Goal: Transaction & Acquisition: Book appointment/travel/reservation

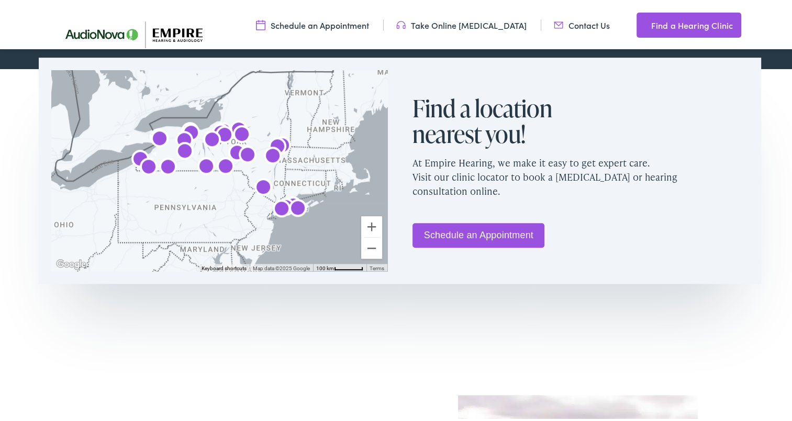
scroll to position [698, 0]
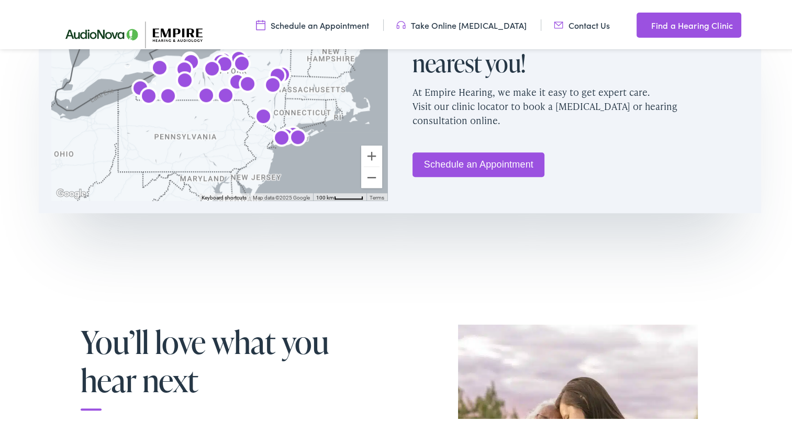
click at [474, 166] on link "Schedule an Appointment" at bounding box center [478, 162] width 132 height 25
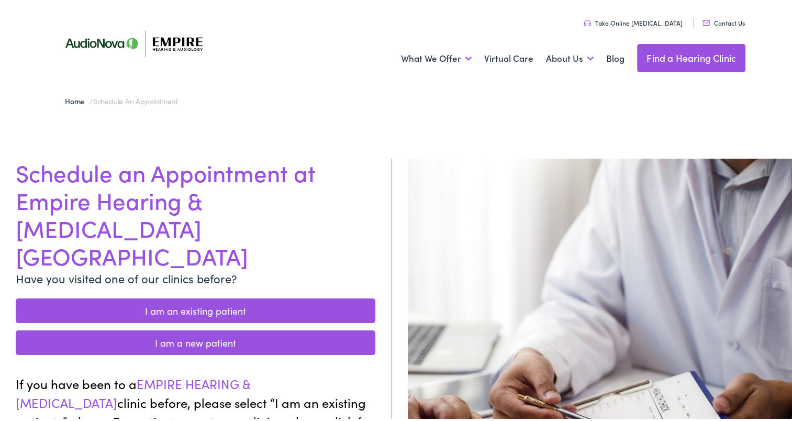
click at [170, 328] on link "I am a new patient" at bounding box center [195, 340] width 359 height 25
